Goal: Find specific page/section: Find specific page/section

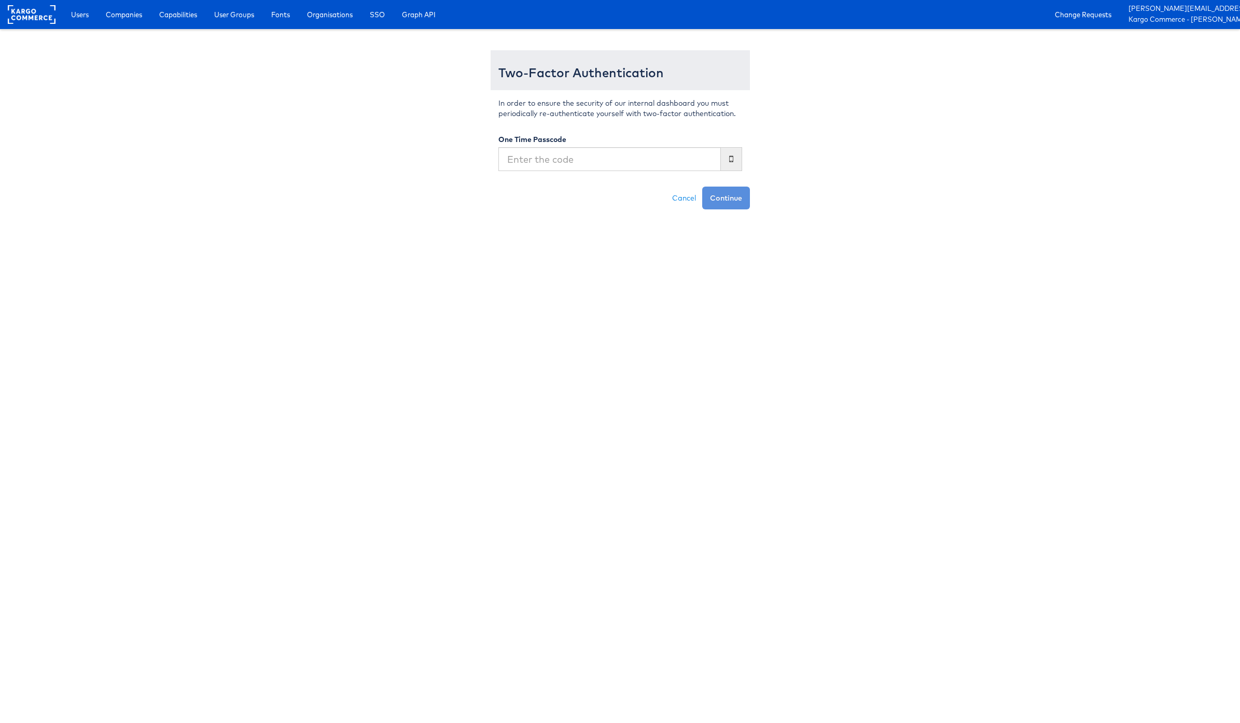
click at [575, 159] on input "text" at bounding box center [609, 159] width 222 height 24
type input "686784"
click at [702, 187] on button "Continue" at bounding box center [726, 198] width 48 height 23
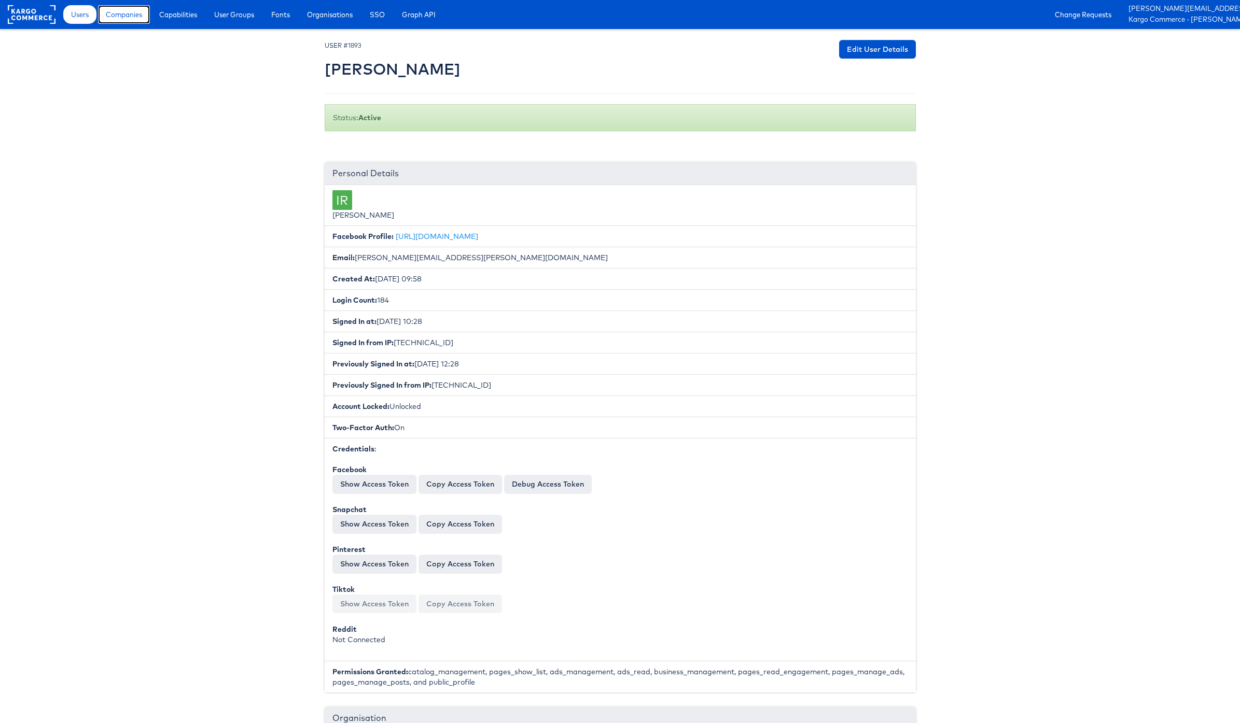
click at [144, 16] on link "Companies" at bounding box center [124, 14] width 52 height 19
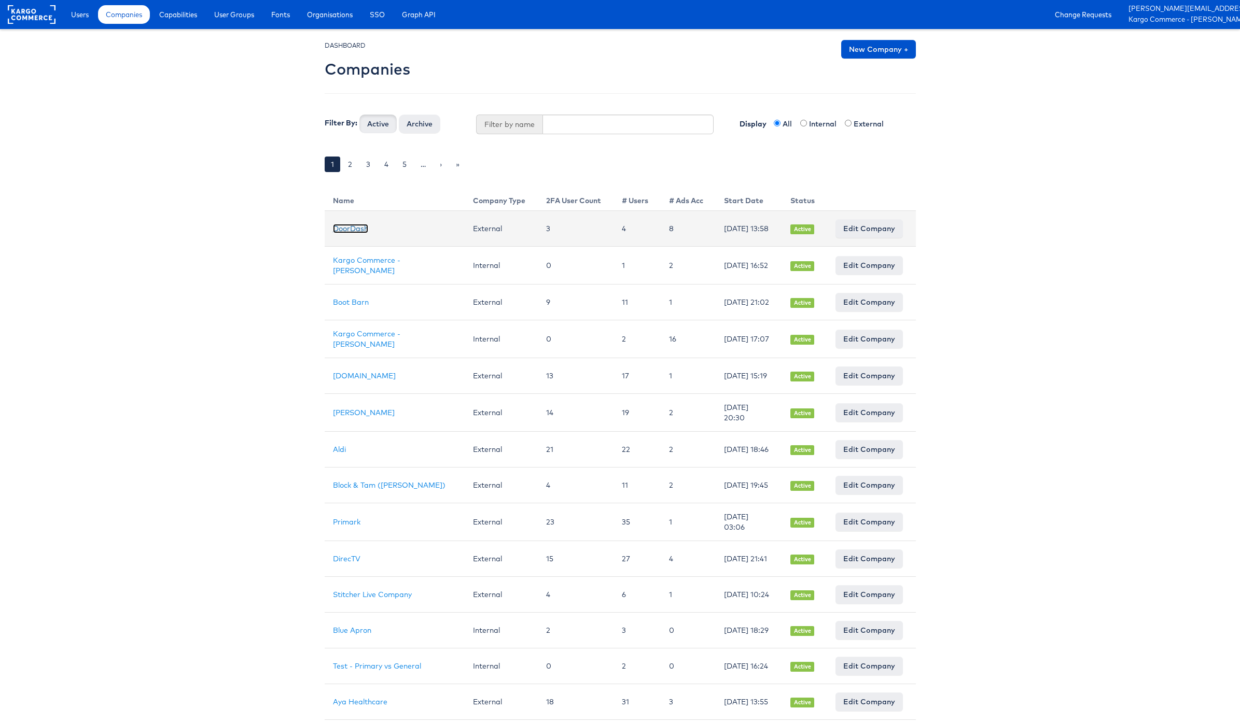
click at [359, 229] on link "DoorDash" at bounding box center [350, 228] width 35 height 9
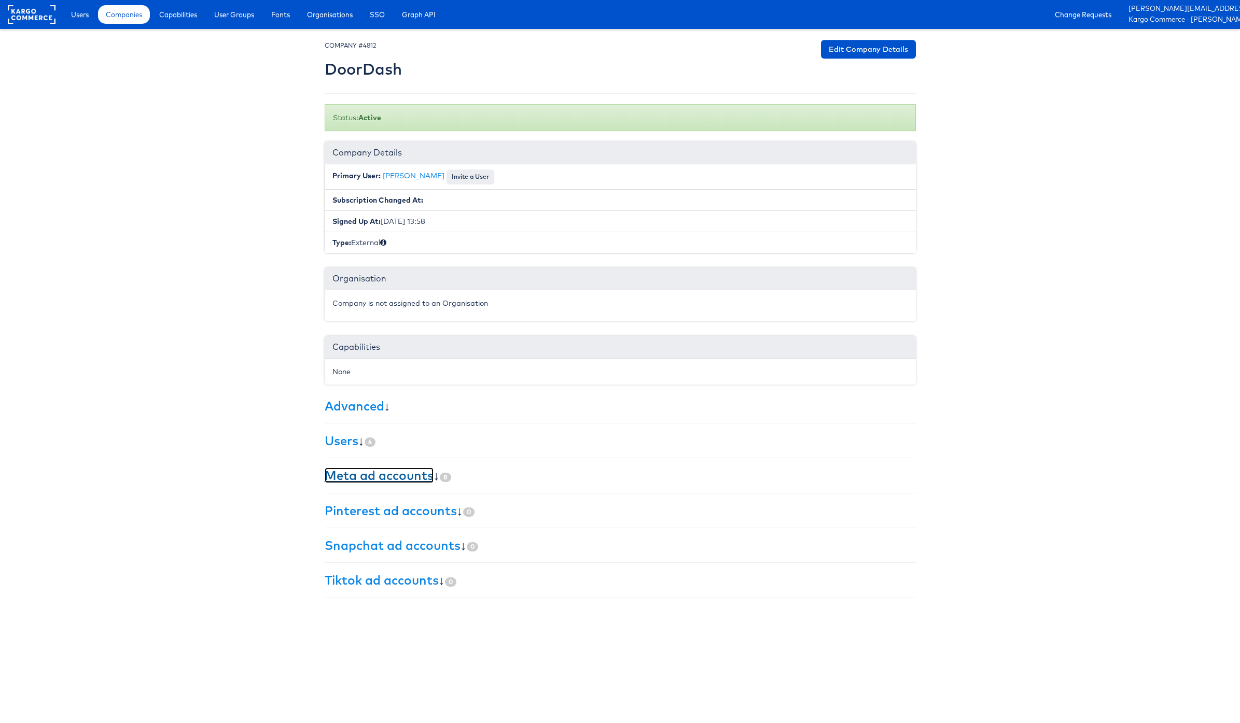
click at [414, 477] on link "Meta ad accounts" at bounding box center [379, 476] width 109 height 16
